Goal: Book appointment/travel/reservation

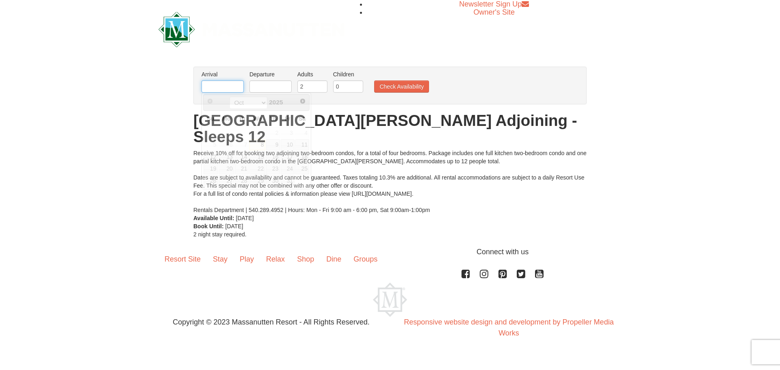
click at [223, 83] on input "text" at bounding box center [223, 86] width 42 height 12
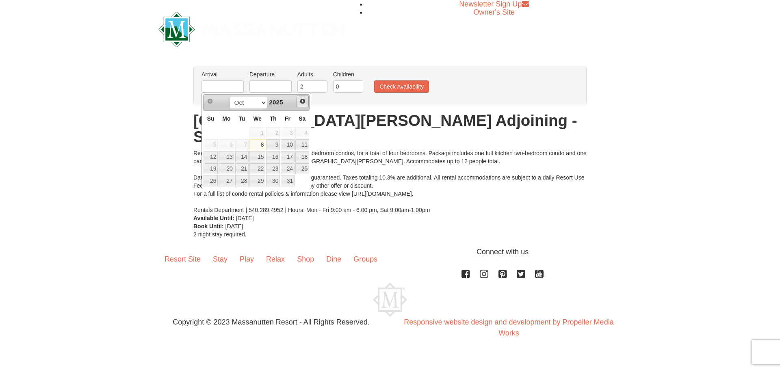
click at [301, 100] on span "Next" at bounding box center [302, 101] width 7 height 7
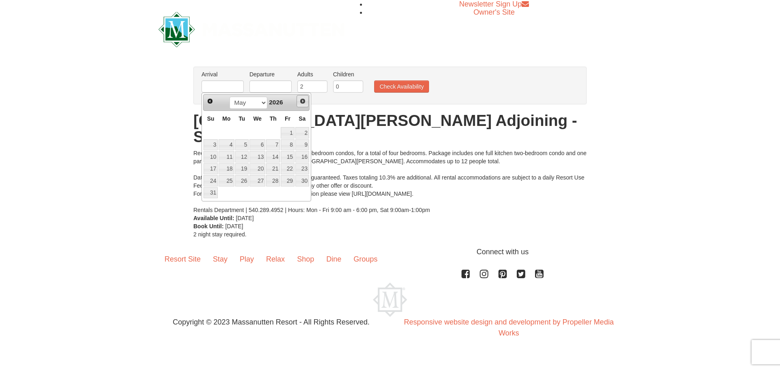
click at [301, 100] on span "Next" at bounding box center [302, 101] width 7 height 7
click at [284, 180] on link "31" at bounding box center [288, 180] width 14 height 11
type input "[DATE]"
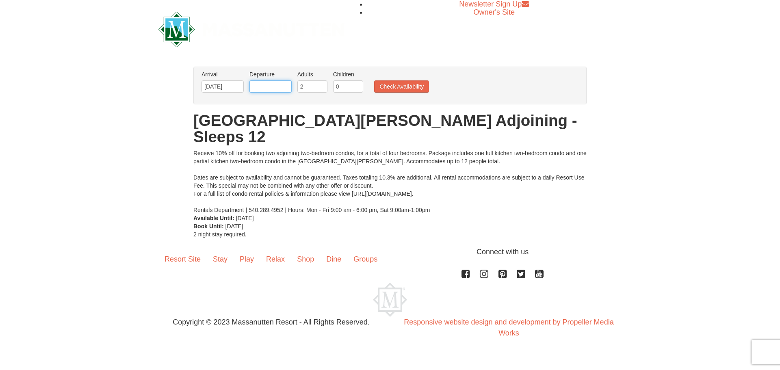
click at [271, 87] on input "text" at bounding box center [271, 86] width 42 height 12
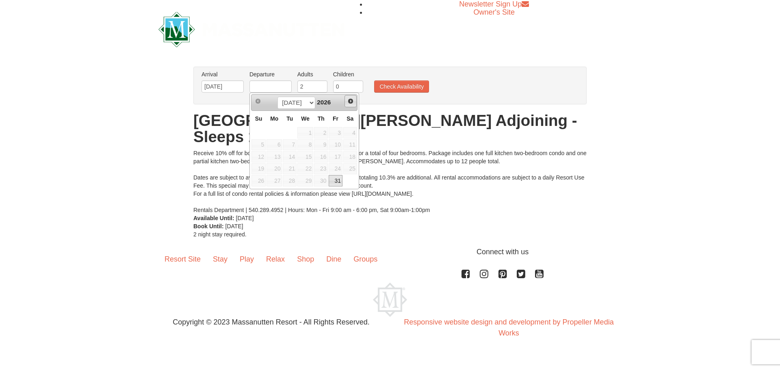
click at [350, 101] on span "Next" at bounding box center [350, 101] width 7 height 7
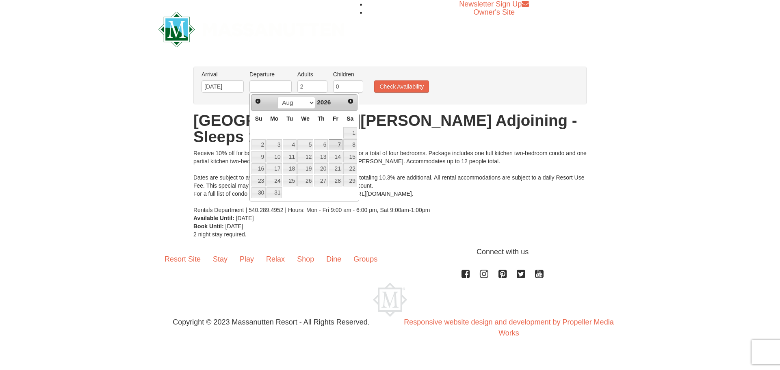
click at [334, 144] on link "7" at bounding box center [336, 144] width 14 height 11
type input "08/07/2026"
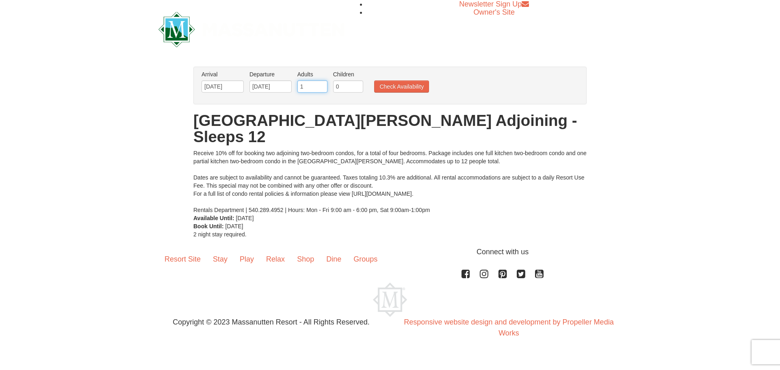
click at [319, 87] on input "1" at bounding box center [312, 86] width 30 height 12
click at [320, 85] on input "2" at bounding box center [312, 86] width 30 height 12
click at [320, 85] on input "3" at bounding box center [312, 86] width 30 height 12
click at [320, 85] on input "4" at bounding box center [312, 86] width 30 height 12
click at [320, 85] on input "5" at bounding box center [312, 86] width 30 height 12
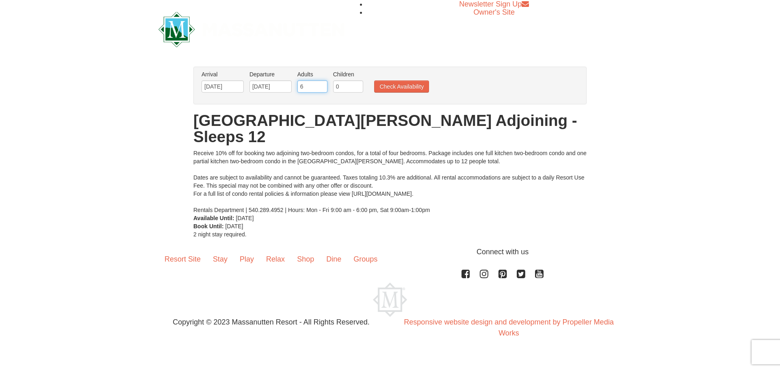
type input "6"
click at [320, 85] on input "6" at bounding box center [312, 86] width 30 height 12
click at [356, 85] on input "1" at bounding box center [348, 86] width 30 height 12
click at [356, 85] on input "2" at bounding box center [348, 86] width 30 height 12
click at [356, 85] on input "3" at bounding box center [348, 86] width 30 height 12
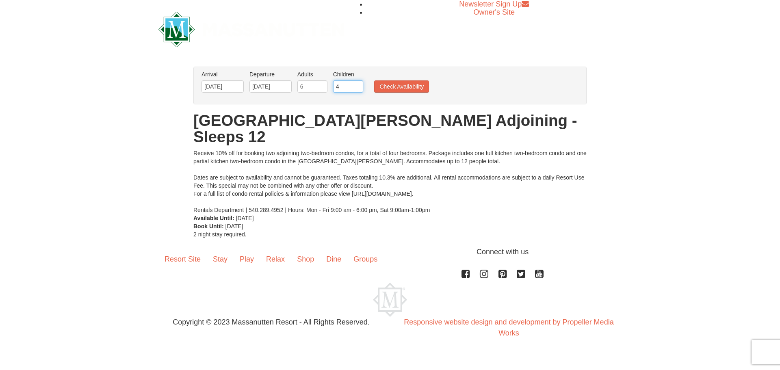
click at [356, 85] on input "4" at bounding box center [348, 86] width 30 height 12
click at [356, 85] on input "5" at bounding box center [348, 86] width 30 height 12
type input "6"
click at [356, 85] on input "6" at bounding box center [348, 86] width 30 height 12
click at [406, 83] on button "Check Availability" at bounding box center [401, 86] width 55 height 12
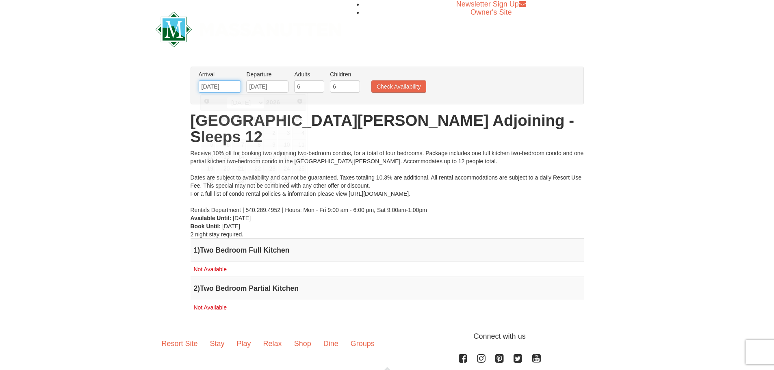
click at [209, 86] on input "[DATE]" at bounding box center [220, 86] width 42 height 12
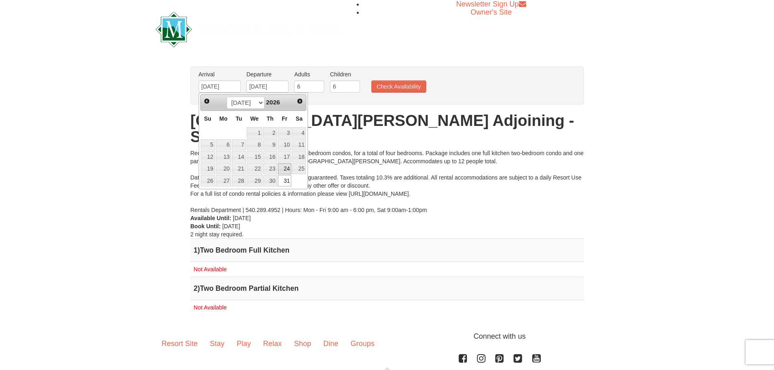
click at [285, 168] on link "24" at bounding box center [285, 168] width 14 height 11
type input "[DATE]"
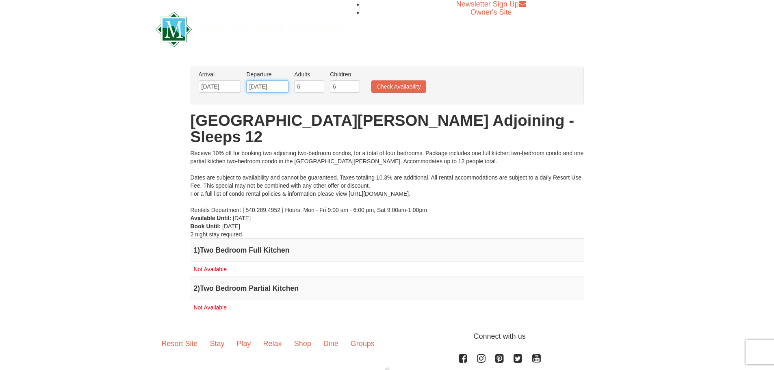
click at [267, 89] on input "08/07/2026" at bounding box center [267, 86] width 42 height 12
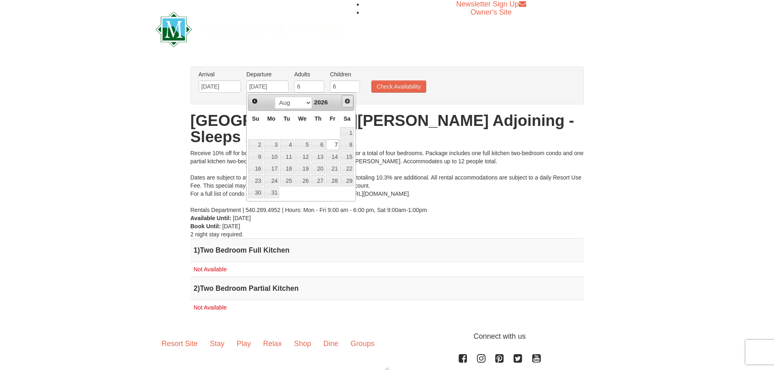
click at [349, 100] on span "Next" at bounding box center [347, 101] width 7 height 7
click at [254, 99] on span "Prev" at bounding box center [255, 101] width 7 height 7
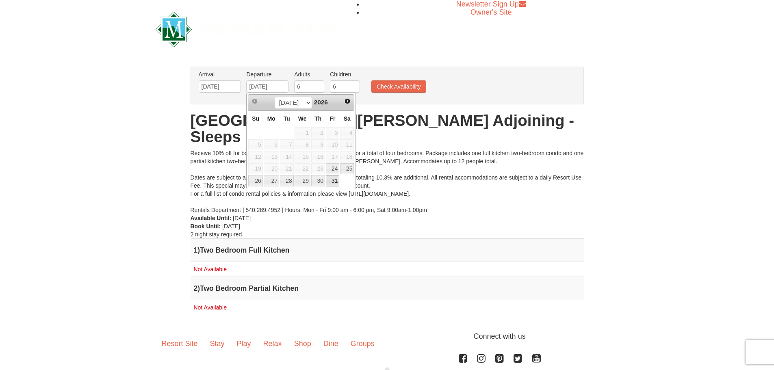
click at [337, 181] on link "31" at bounding box center [333, 180] width 14 height 11
type input "[DATE]"
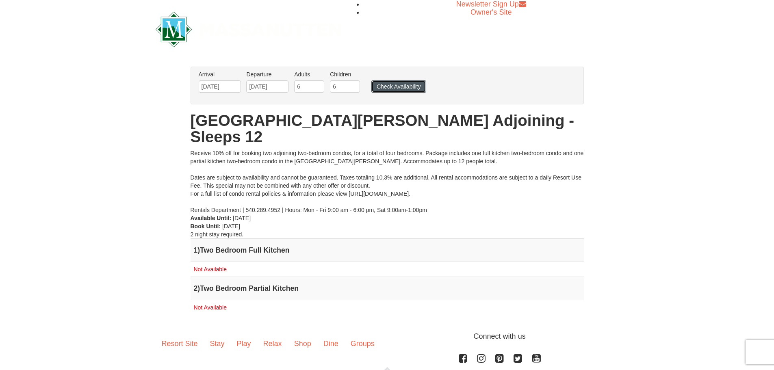
click at [401, 88] on button "Check Availability" at bounding box center [398, 86] width 55 height 12
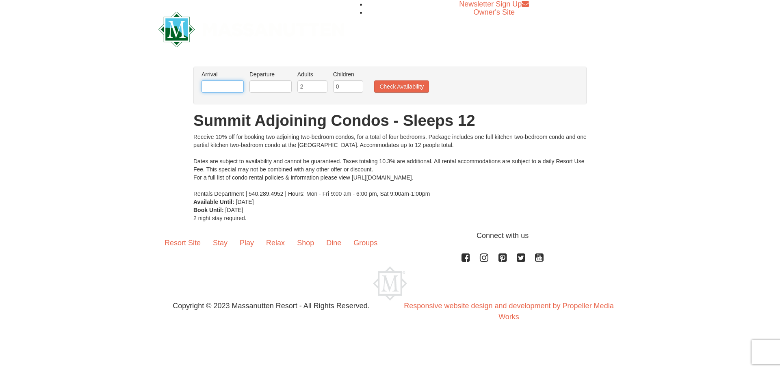
click at [227, 83] on input "text" at bounding box center [223, 86] width 42 height 12
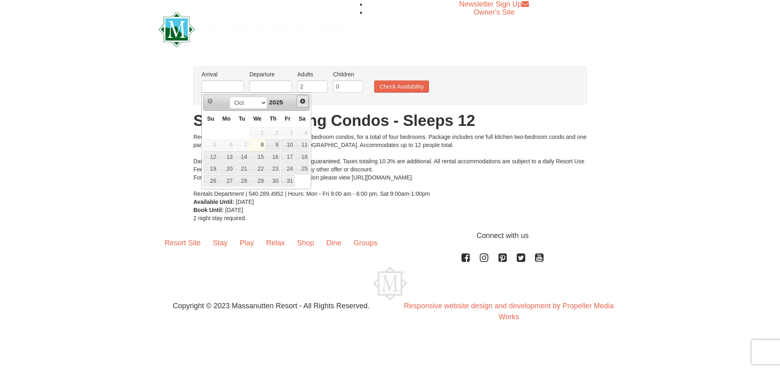
click at [298, 100] on link "Next" at bounding box center [303, 101] width 12 height 12
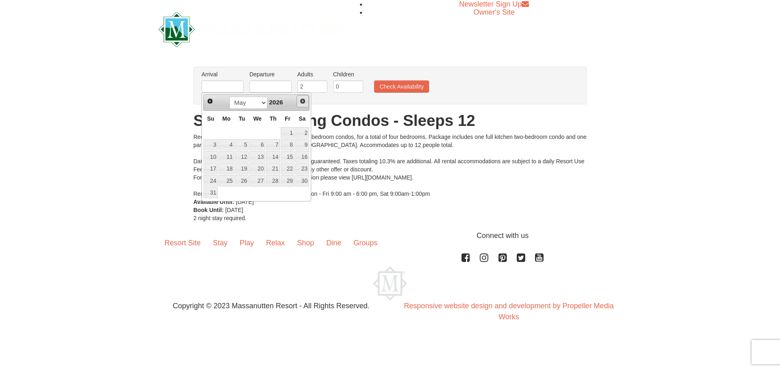
click at [298, 100] on link "Next" at bounding box center [303, 101] width 12 height 12
click at [284, 171] on link "24" at bounding box center [288, 168] width 14 height 11
type input "[DATE]"
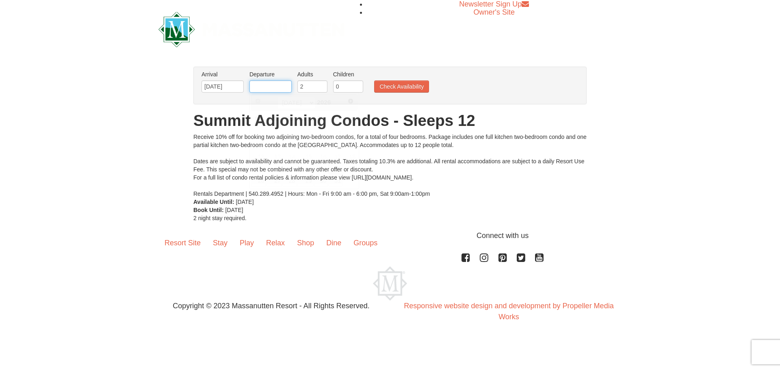
click at [272, 83] on input "text" at bounding box center [271, 86] width 42 height 12
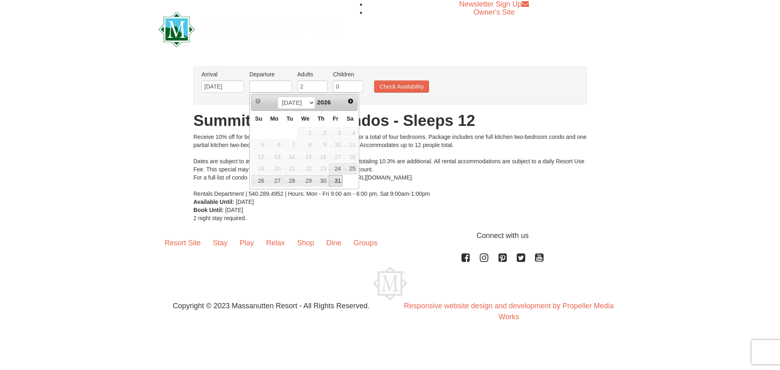
click at [334, 181] on link "31" at bounding box center [336, 180] width 14 height 11
type input "[DATE]"
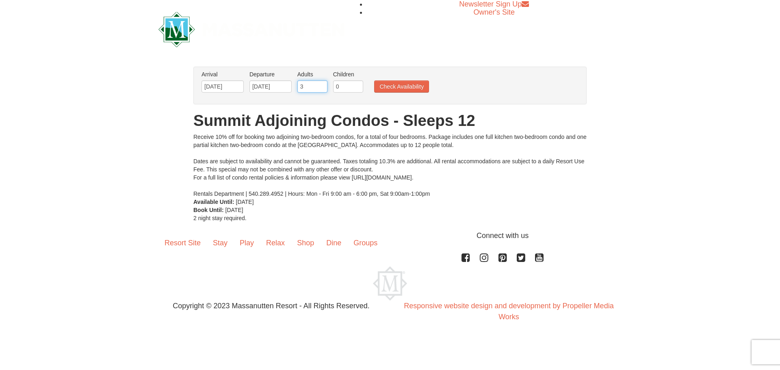
click at [320, 86] on input "3" at bounding box center [312, 86] width 30 height 12
click at [320, 86] on input "4" at bounding box center [312, 86] width 30 height 12
click at [320, 86] on input "5" at bounding box center [312, 86] width 30 height 12
type input "6"
click at [320, 86] on input "6" at bounding box center [312, 86] width 30 height 12
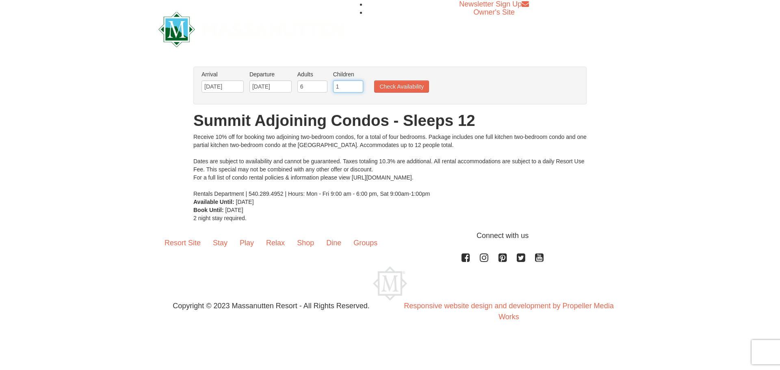
click at [358, 86] on input "1" at bounding box center [348, 86] width 30 height 12
click at [358, 86] on input "2" at bounding box center [348, 86] width 30 height 12
click at [358, 86] on input "3" at bounding box center [348, 86] width 30 height 12
click at [358, 86] on input "4" at bounding box center [348, 86] width 30 height 12
click at [358, 86] on input "5" at bounding box center [348, 86] width 30 height 12
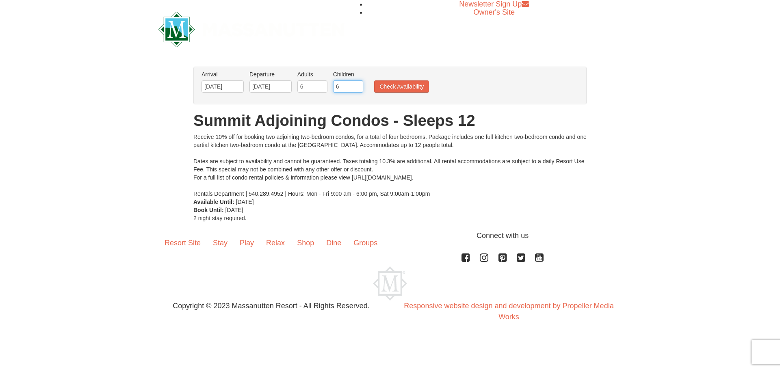
type input "6"
click at [358, 86] on input "6" at bounding box center [348, 86] width 30 height 12
click at [411, 88] on button "Check Availability" at bounding box center [401, 86] width 55 height 12
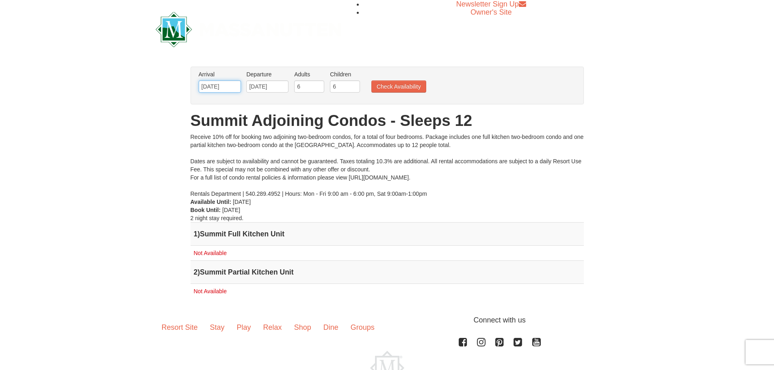
click at [225, 88] on input "07/24/2026" at bounding box center [220, 86] width 42 height 12
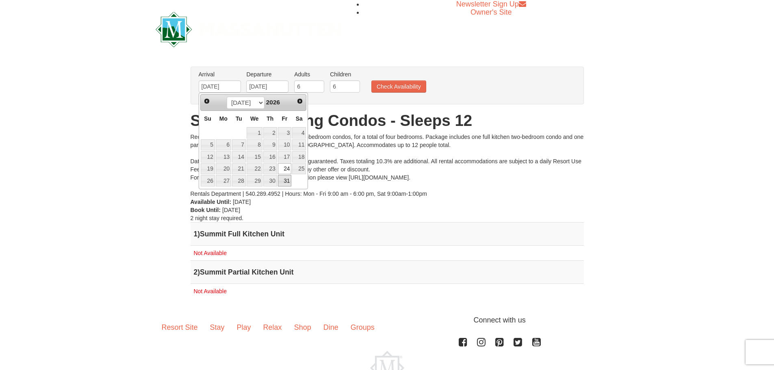
click at [286, 184] on link "31" at bounding box center [285, 180] width 14 height 11
type input "[DATE]"
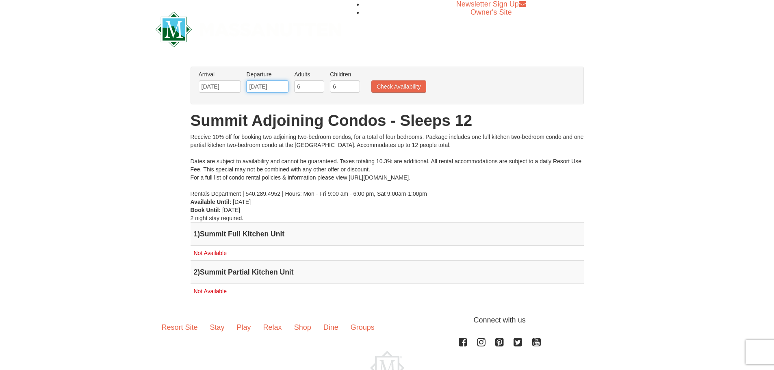
click at [273, 85] on input "[DATE]" at bounding box center [267, 86] width 42 height 12
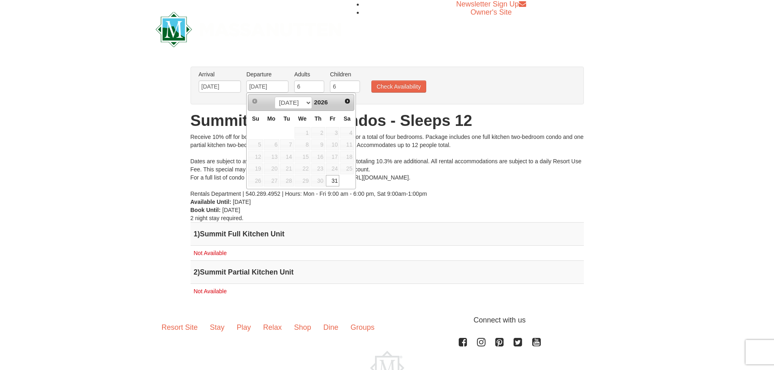
click at [347, 102] on span "Next" at bounding box center [347, 101] width 7 height 7
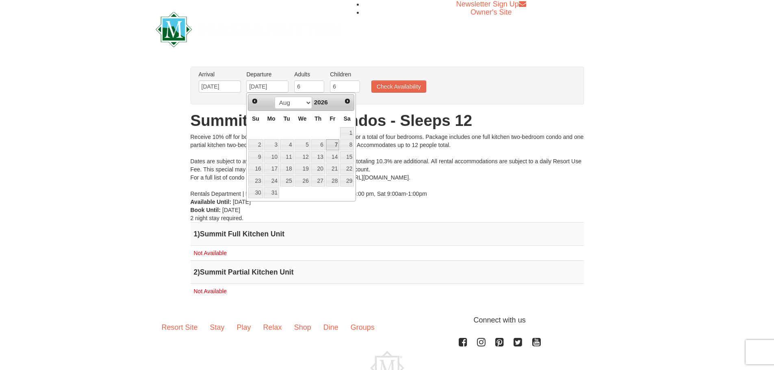
click at [332, 146] on link "7" at bounding box center [333, 144] width 14 height 11
type input "08/07/2026"
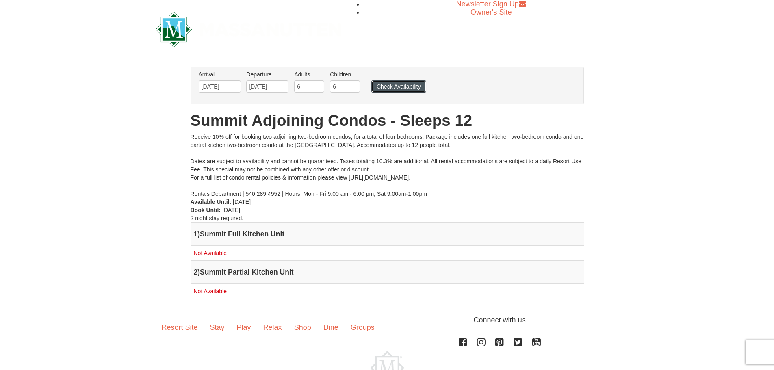
drag, startPoint x: 393, startPoint y: 85, endPoint x: 404, endPoint y: 132, distance: 48.5
click at [393, 85] on button "Check Availability" at bounding box center [398, 86] width 55 height 12
click at [730, 162] on div "× From: To: Adults: 6 Children: 6 Change Arrival Please format dates MM/DD/YYYY…" at bounding box center [387, 187] width 774 height 256
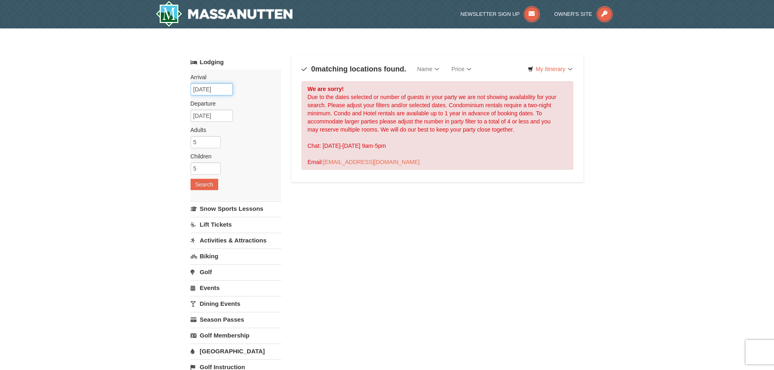
click at [214, 90] on input "07/31/2026" at bounding box center [212, 89] width 42 height 12
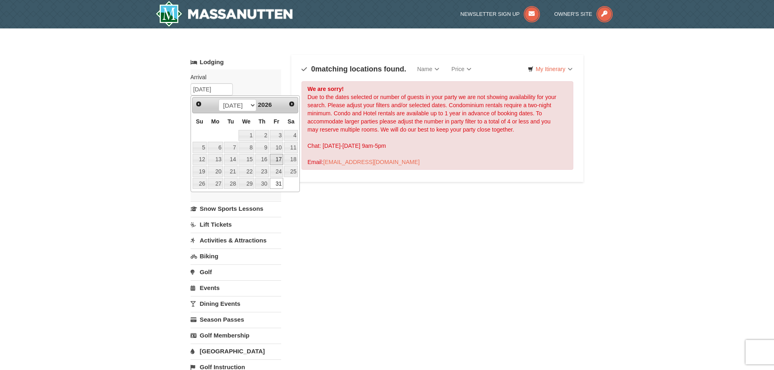
click at [279, 161] on link "17" at bounding box center [277, 159] width 14 height 11
type input "[DATE]"
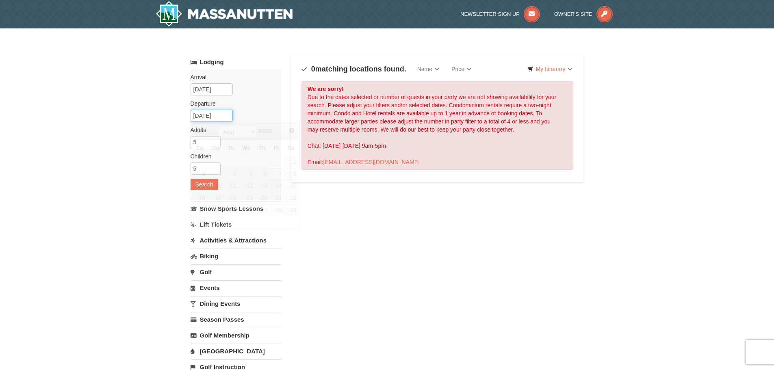
click at [218, 115] on input "08/07/2026" at bounding box center [212, 116] width 42 height 12
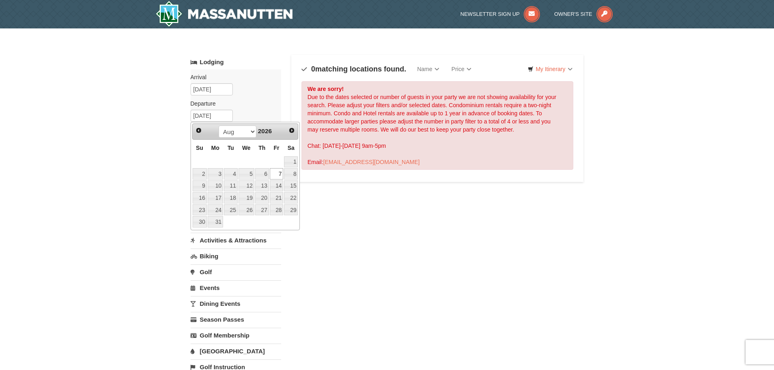
click at [203, 131] on link "Prev" at bounding box center [198, 130] width 11 height 11
click at [282, 197] on link "24" at bounding box center [277, 197] width 14 height 11
type input "[DATE]"
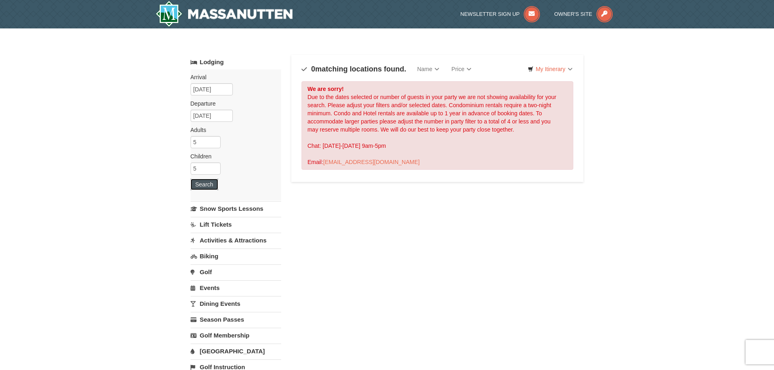
click at [209, 182] on button "Search" at bounding box center [205, 184] width 28 height 11
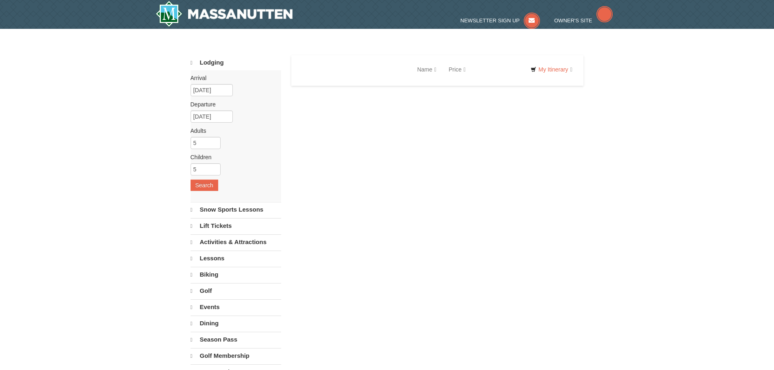
select select "10"
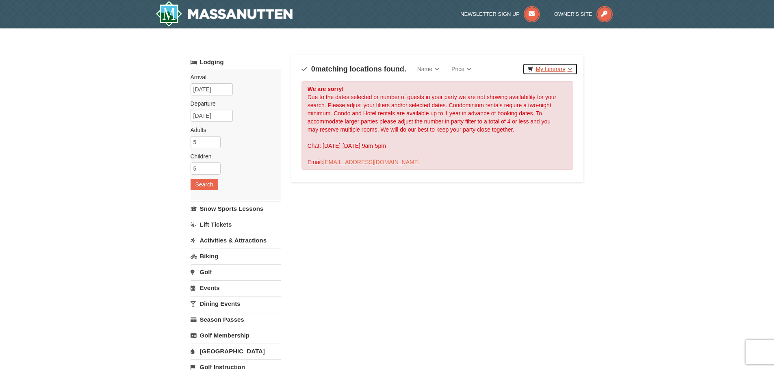
click at [554, 67] on link "My Itinerary" at bounding box center [550, 69] width 55 height 12
click at [642, 69] on div "× Categories Map List Filter My Itinerary Questions? [PHONE_NUMBER] Lodging Arr…" at bounding box center [387, 259] width 774 height 463
